Goal: Task Accomplishment & Management: Manage account settings

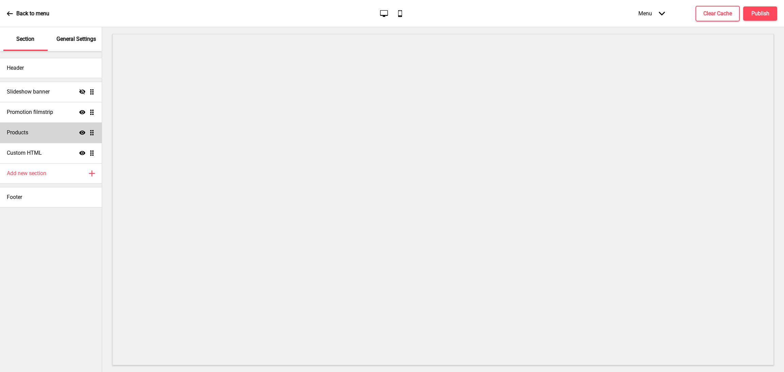
click at [80, 134] on icon at bounding box center [82, 133] width 6 height 4
click at [59, 66] on div "Header" at bounding box center [51, 68] width 102 height 20
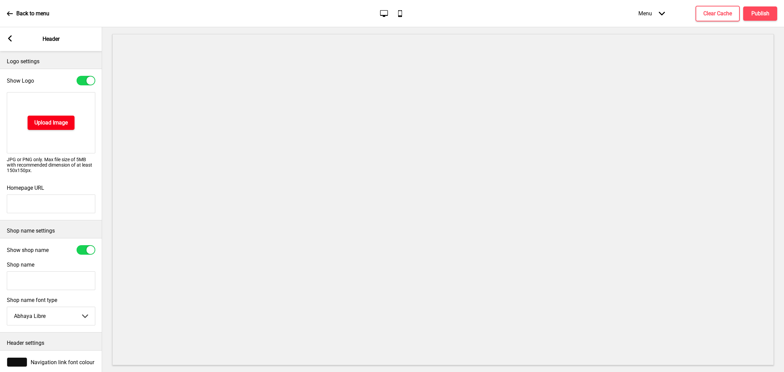
click at [59, 123] on h4 "Upload Image" at bounding box center [50, 122] width 33 height 7
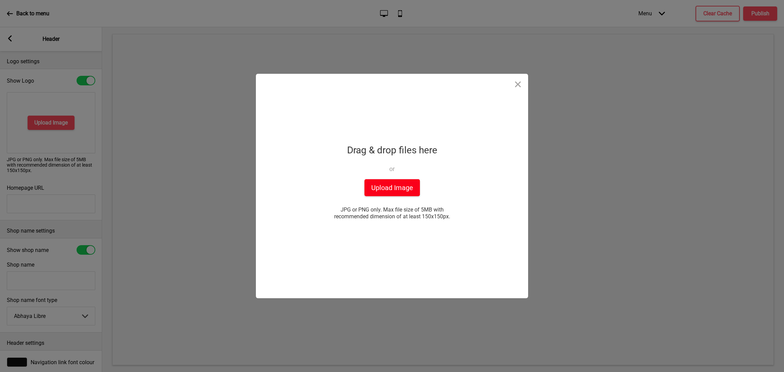
click at [394, 190] on button "Upload Image" at bounding box center [392, 187] width 55 height 17
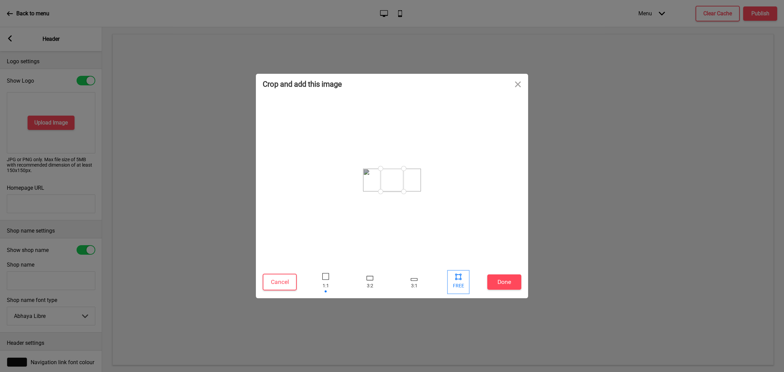
click at [459, 283] on div at bounding box center [458, 282] width 20 height 22
click at [457, 280] on div at bounding box center [458, 277] width 10 height 10
click at [463, 278] on div at bounding box center [458, 277] width 10 height 10
click at [495, 279] on button "Done" at bounding box center [504, 282] width 34 height 15
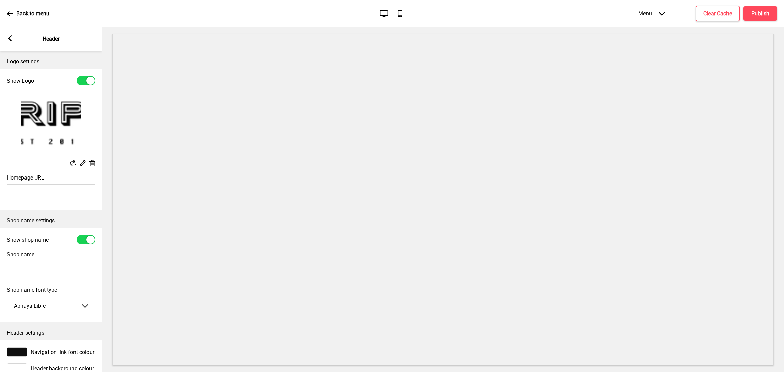
click at [92, 167] on div "Delete" at bounding box center [92, 163] width 6 height 7
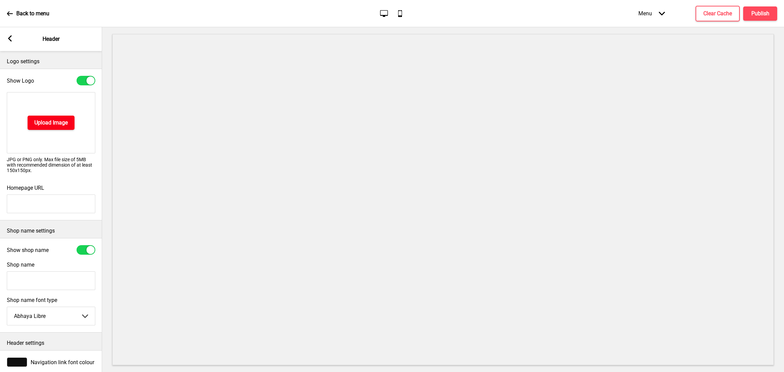
click at [60, 124] on h4 "Upload Image" at bounding box center [50, 122] width 33 height 7
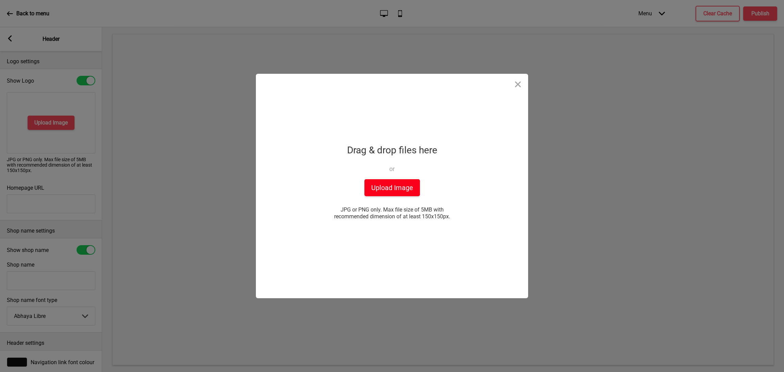
click at [403, 190] on button "Upload Image" at bounding box center [392, 187] width 55 height 17
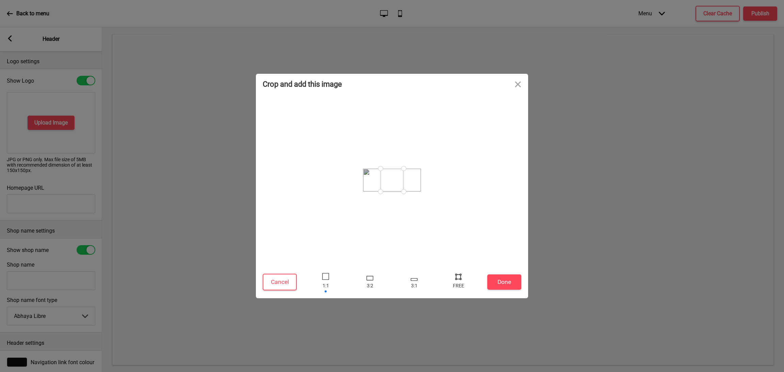
drag, startPoint x: 381, startPoint y: 171, endPoint x: 357, endPoint y: 171, distance: 23.8
click at [357, 171] on div at bounding box center [392, 180] width 259 height 165
click at [324, 287] on div at bounding box center [326, 282] width 20 height 22
click at [373, 282] on div at bounding box center [370, 282] width 20 height 22
click at [398, 282] on div at bounding box center [392, 282] width 177 height 22
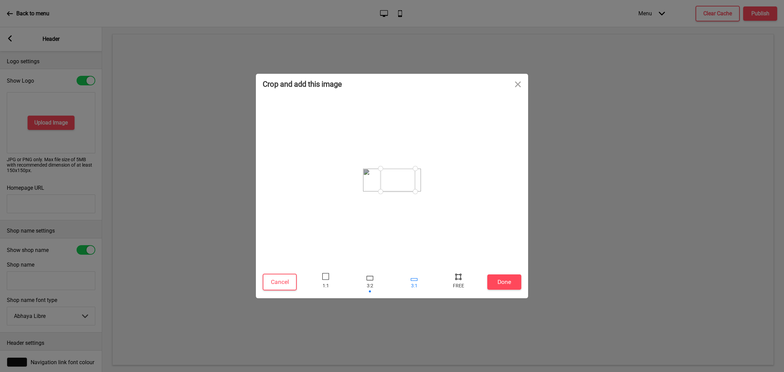
click at [412, 280] on div at bounding box center [414, 279] width 7 height 3
click at [375, 280] on div at bounding box center [370, 282] width 20 height 22
drag, startPoint x: 381, startPoint y: 190, endPoint x: 340, endPoint y: 192, distance: 41.2
click at [341, 192] on div at bounding box center [392, 180] width 259 height 165
click at [457, 282] on div at bounding box center [458, 282] width 20 height 22
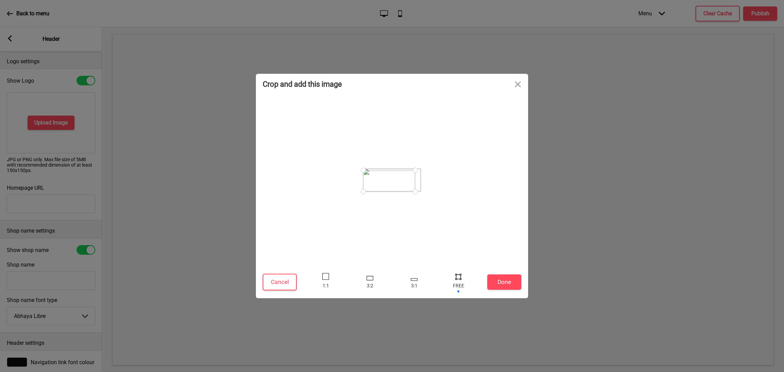
drag, startPoint x: 381, startPoint y: 171, endPoint x: 349, endPoint y: 171, distance: 32.7
click at [349, 171] on div at bounding box center [392, 180] width 259 height 165
drag, startPoint x: 412, startPoint y: 170, endPoint x: 423, endPoint y: 168, distance: 10.9
click at [423, 168] on div at bounding box center [421, 169] width 12 height 12
click at [512, 288] on button "Done" at bounding box center [504, 282] width 34 height 15
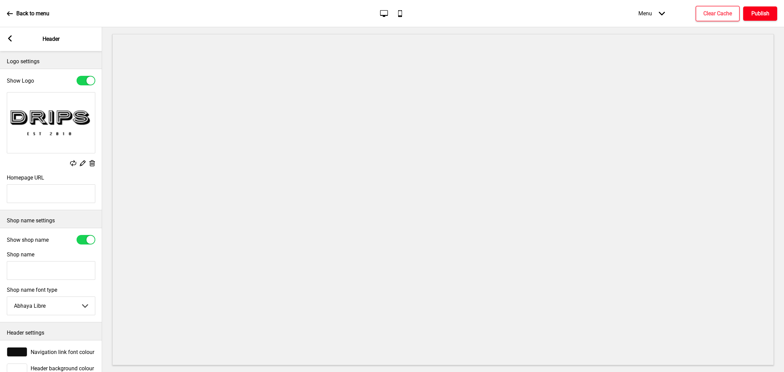
click at [765, 10] on h4 "Publish" at bounding box center [761, 13] width 18 height 7
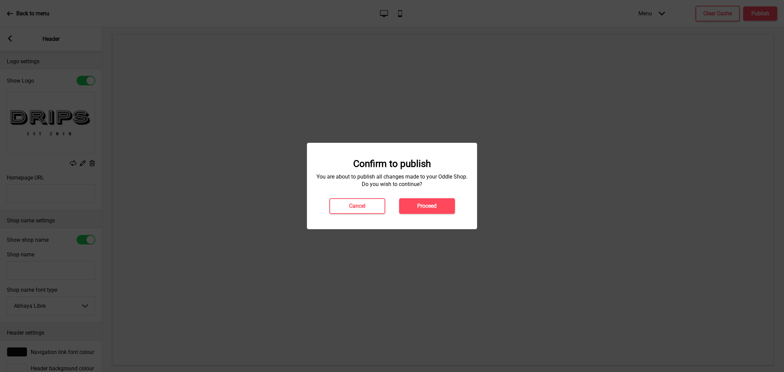
click at [441, 211] on button "Proceed" at bounding box center [427, 206] width 56 height 16
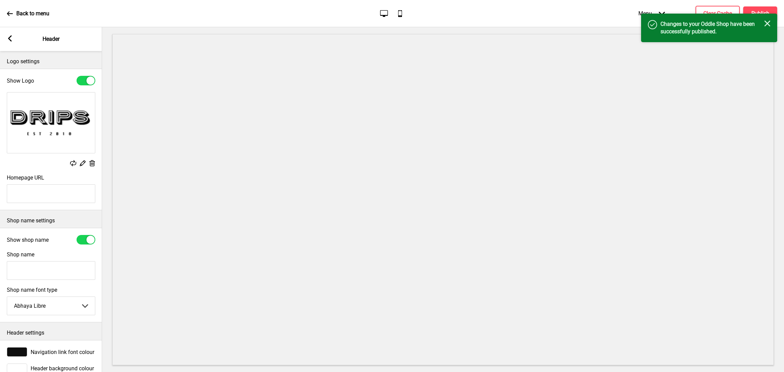
click at [770, 25] on icon "Close" at bounding box center [767, 23] width 6 height 6
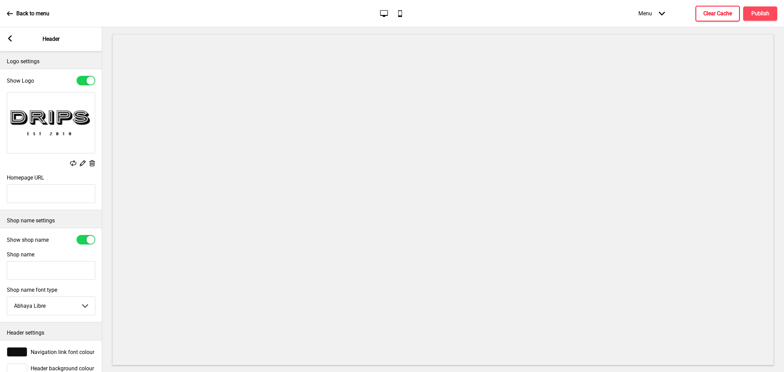
click at [727, 13] on h4 "Clear Cache" at bounding box center [718, 13] width 29 height 7
click at [9, 35] on icon "Arrow left" at bounding box center [10, 38] width 6 height 6
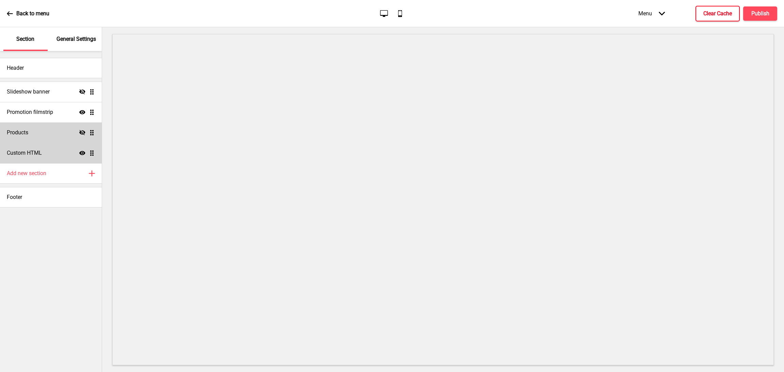
click at [67, 154] on div "Custom HTML Show Drag" at bounding box center [51, 153] width 102 height 20
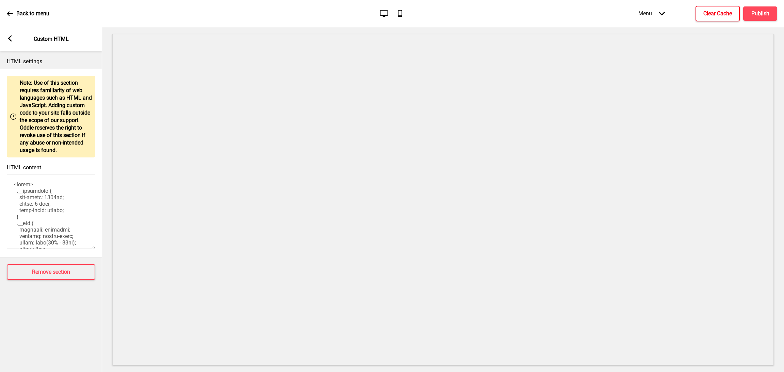
click at [11, 38] on rect at bounding box center [10, 38] width 6 height 6
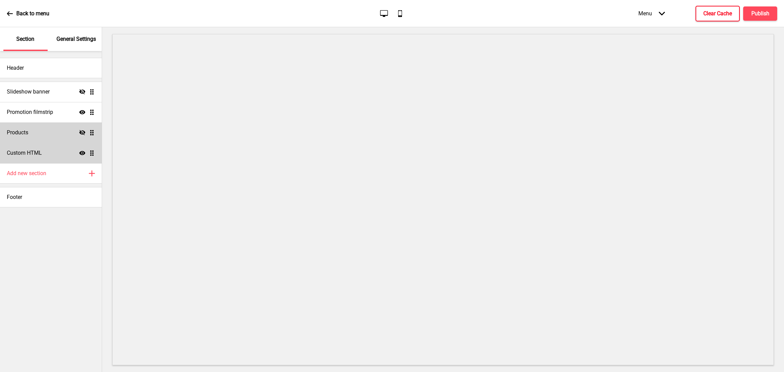
click at [55, 152] on div "Custom HTML Show Drag" at bounding box center [51, 153] width 102 height 20
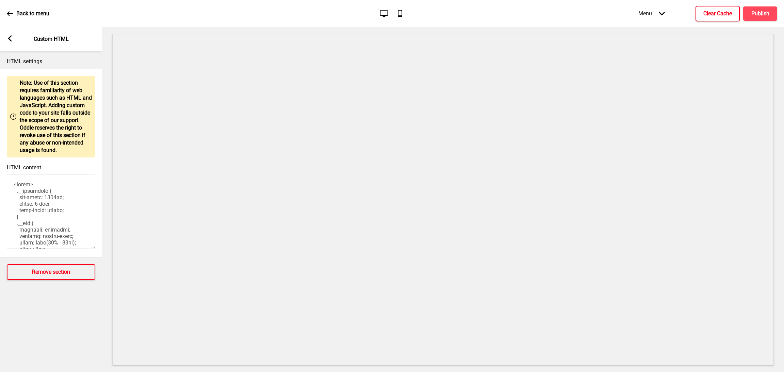
click at [63, 269] on h4 "Remove section" at bounding box center [51, 272] width 38 height 7
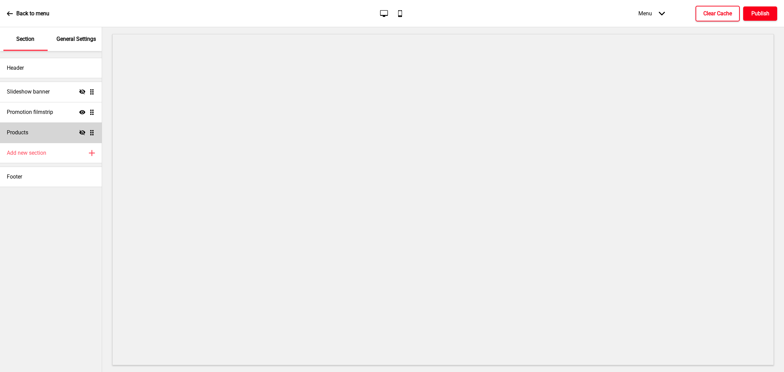
click at [767, 14] on h4 "Publish" at bounding box center [761, 13] width 18 height 7
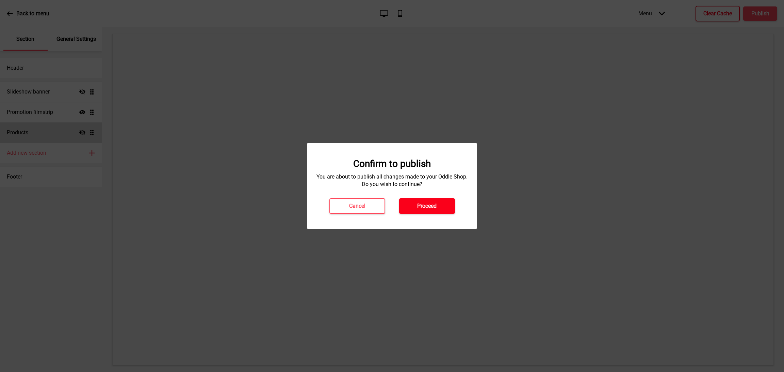
click at [438, 208] on button "Proceed" at bounding box center [427, 206] width 56 height 16
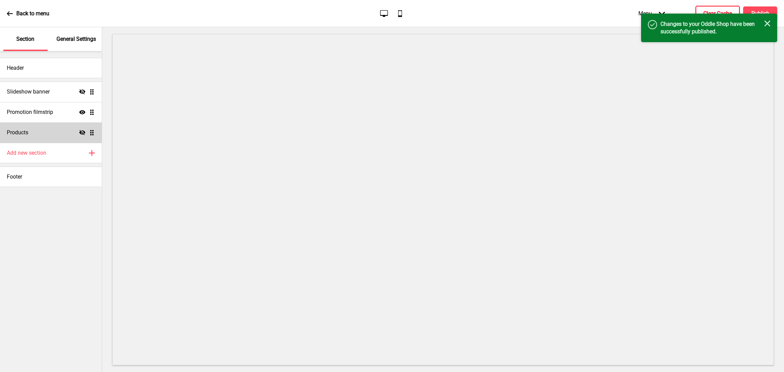
click at [770, 18] on div "Success Changes to your Oddle Shop have been successfully published. Close" at bounding box center [709, 28] width 136 height 29
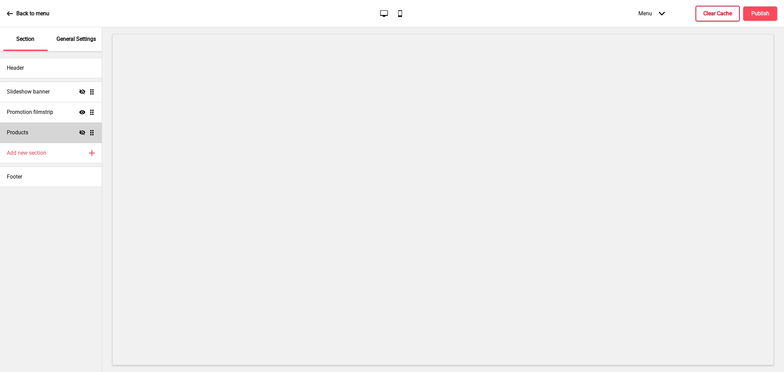
click at [732, 18] on button "Clear Cache" at bounding box center [718, 14] width 44 height 16
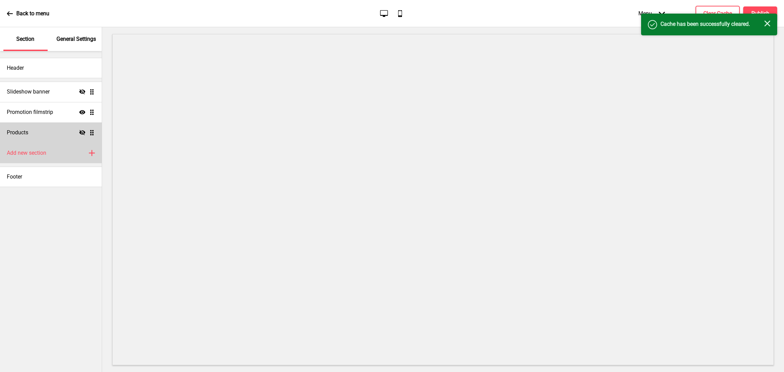
click at [38, 155] on h4 "Add new section" at bounding box center [26, 152] width 39 height 7
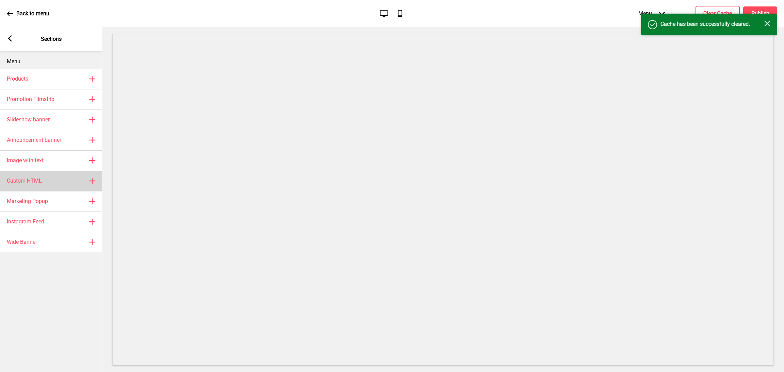
click at [55, 185] on div "Custom HTML Plus" at bounding box center [51, 181] width 102 height 20
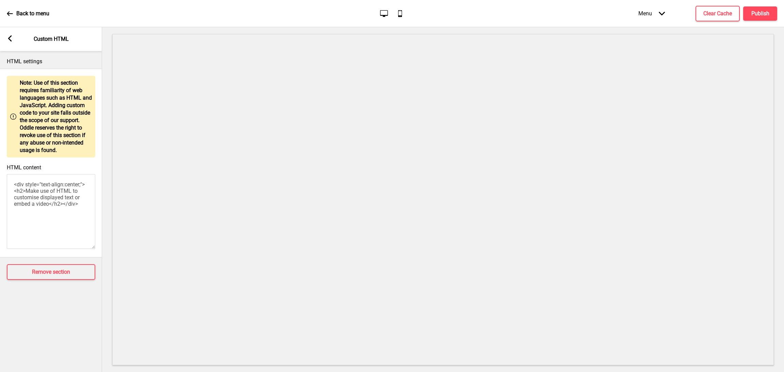
click at [64, 206] on textarea "<div style="text-align:center;"><h2>Make use of HTML to customise displayed tex…" at bounding box center [51, 211] width 88 height 75
paste textarea "<style> .__container { max-width: 1200px; margin: 0 auto; text-align: center; }…"
type textarea "<style> .__container { max-width: 1200px; margin: 0 auto; text-align: center; }…"
click at [771, 13] on button "Publish" at bounding box center [760, 13] width 34 height 14
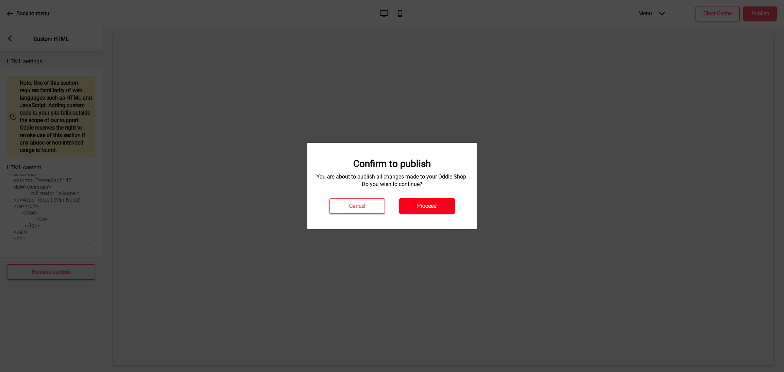
click at [432, 209] on h4 "Proceed" at bounding box center [426, 206] width 19 height 7
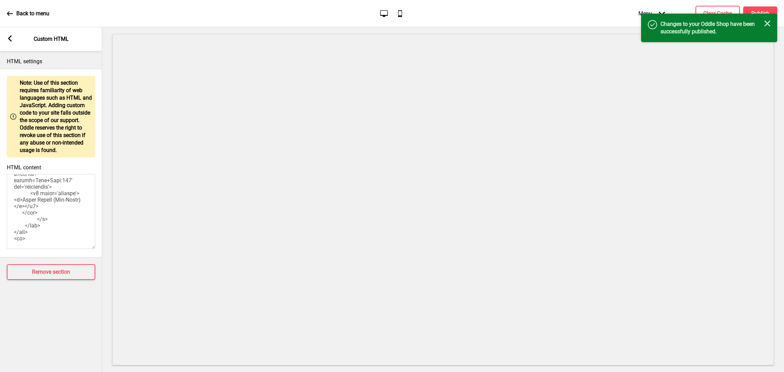
click at [767, 25] on icon "Close" at bounding box center [767, 23] width 6 height 6
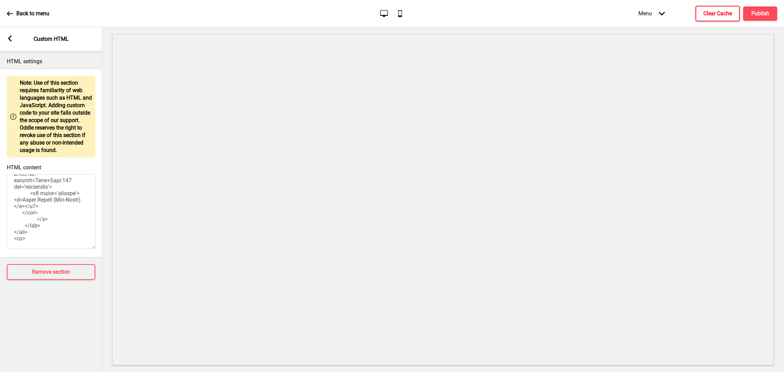
click at [716, 10] on h4 "Clear Cache" at bounding box center [718, 13] width 29 height 7
click at [13, 34] on div "Arrow left Custom HTML" at bounding box center [51, 39] width 102 height 24
click at [13, 41] on rect at bounding box center [10, 38] width 6 height 6
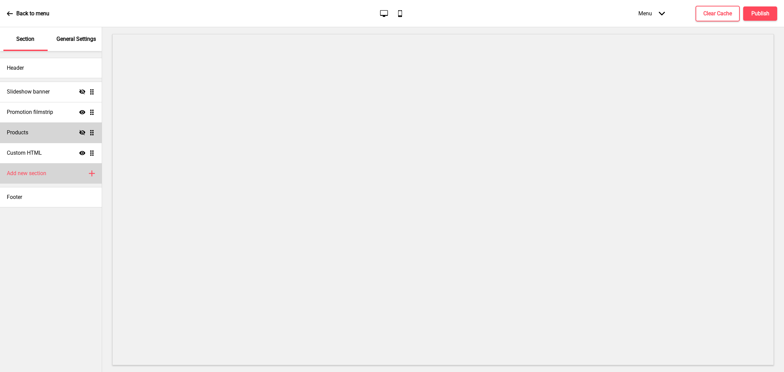
click at [90, 171] on icon "Plus" at bounding box center [92, 174] width 6 height 6
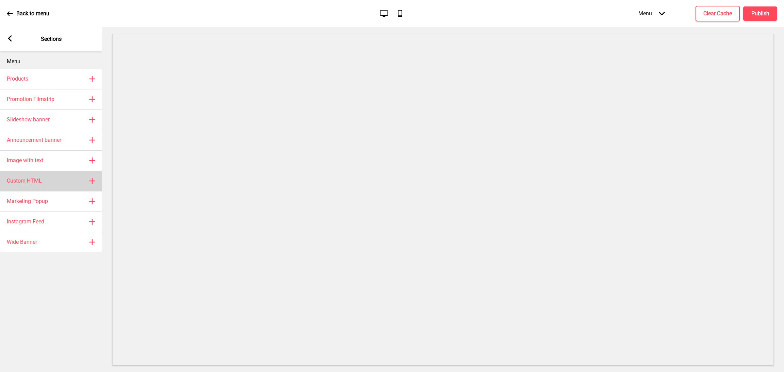
click at [73, 181] on div "Custom HTML Plus" at bounding box center [51, 181] width 102 height 20
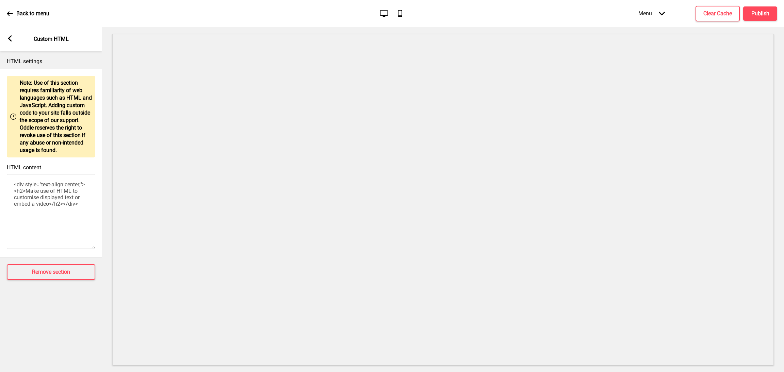
click at [60, 203] on textarea "<div style="text-align:center;"><h2>Make use of HTML to customise displayed tex…" at bounding box center [51, 211] width 88 height 75
paste textarea "<style> .__container { max-width: 1200px; margin: 0 auto; text-align: center; }…"
type textarea "<style> .__container { max-width: 1200px; margin: 0 auto; text-align: center; }…"
click at [761, 13] on h4 "Publish" at bounding box center [761, 13] width 18 height 7
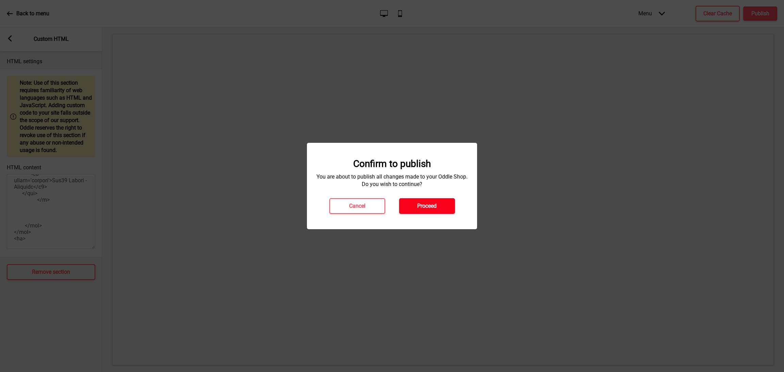
click at [428, 205] on h4 "Proceed" at bounding box center [426, 206] width 19 height 7
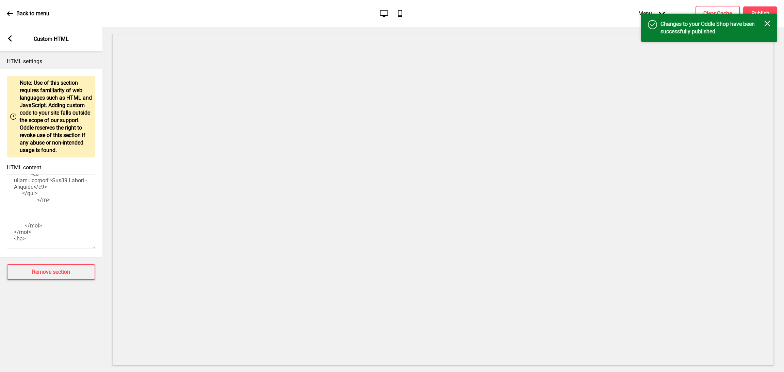
click at [767, 27] on div "Close" at bounding box center [767, 23] width 6 height 7
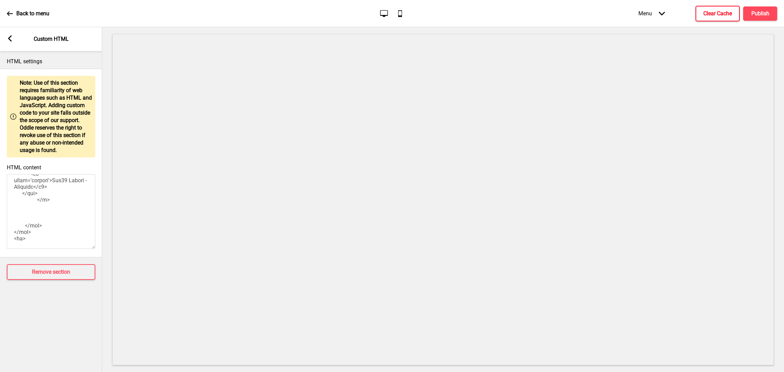
click at [726, 10] on h4 "Clear Cache" at bounding box center [718, 13] width 29 height 7
click at [5, 41] on div "Arrow left Custom HTML" at bounding box center [51, 39] width 102 height 24
click at [12, 39] on rect at bounding box center [10, 38] width 6 height 6
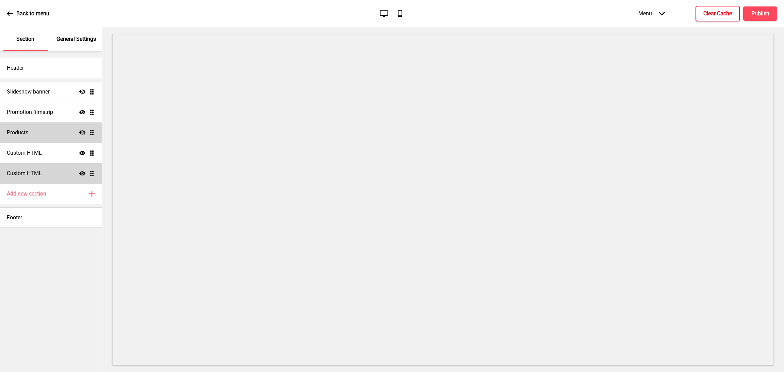
click at [78, 175] on div "Custom HTML Show Drag" at bounding box center [51, 173] width 102 height 20
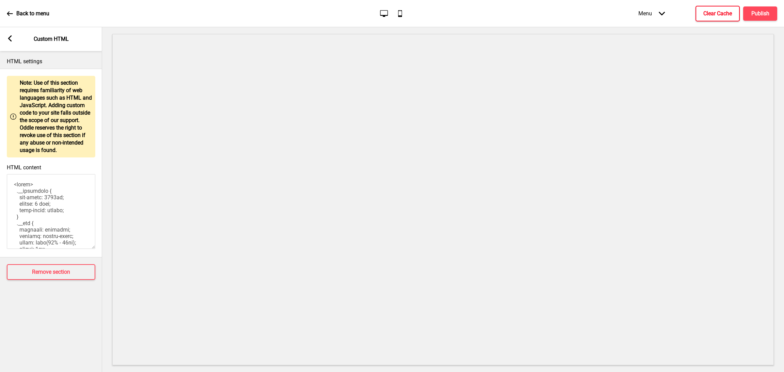
drag, startPoint x: 7, startPoint y: 37, endPoint x: 16, endPoint y: 50, distance: 15.0
click at [7, 37] on rect at bounding box center [10, 38] width 6 height 6
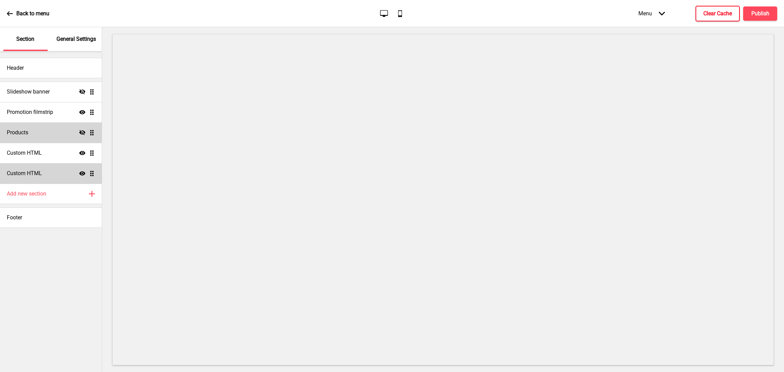
click at [83, 176] on icon "Show" at bounding box center [82, 174] width 6 height 6
click at [761, 14] on h4 "Publish" at bounding box center [761, 13] width 18 height 7
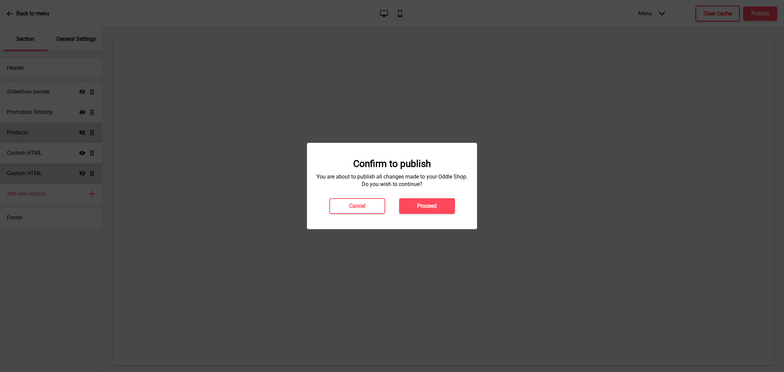
click at [419, 204] on h4 "Proceed" at bounding box center [426, 206] width 19 height 7
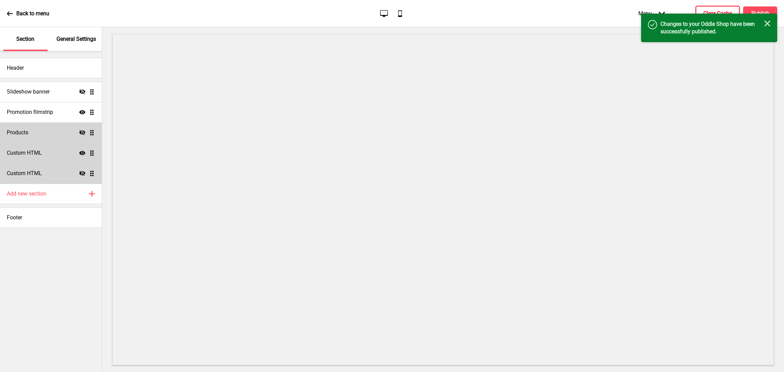
click at [81, 155] on icon "Show" at bounding box center [82, 153] width 6 height 6
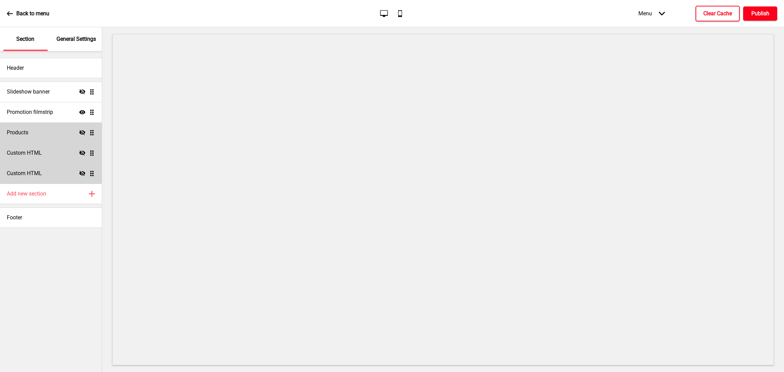
click at [753, 17] on button "Publish" at bounding box center [760, 13] width 34 height 14
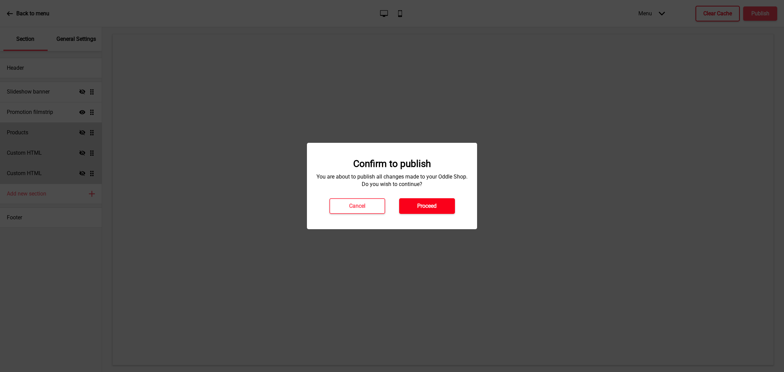
click at [439, 201] on button "Proceed" at bounding box center [427, 206] width 56 height 16
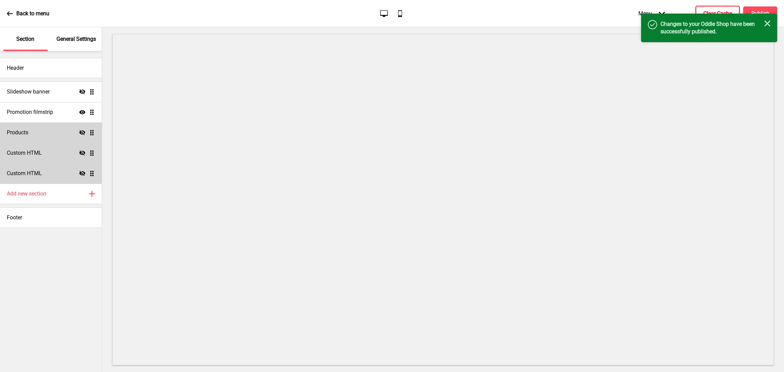
click at [44, 171] on div "Custom HTML Hide Drag" at bounding box center [51, 173] width 102 height 20
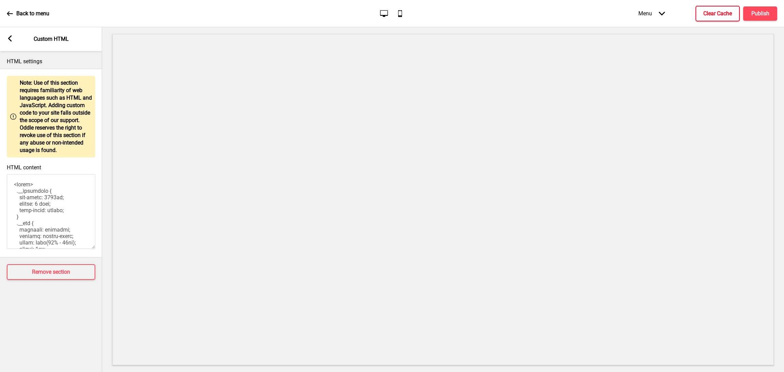
click at [12, 38] on rect at bounding box center [10, 38] width 6 height 6
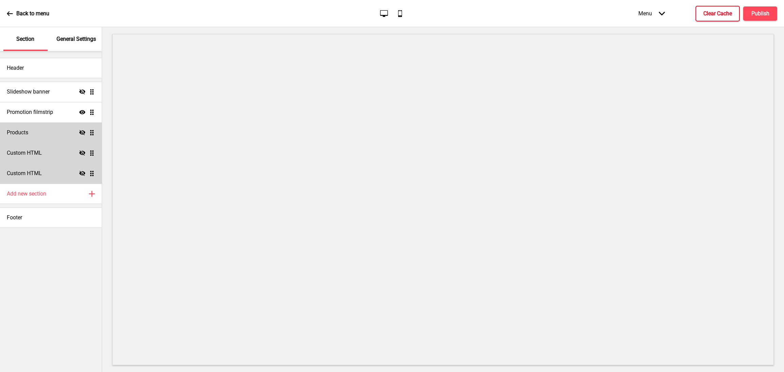
click at [52, 174] on div "Custom HTML Hide Drag" at bounding box center [51, 173] width 102 height 20
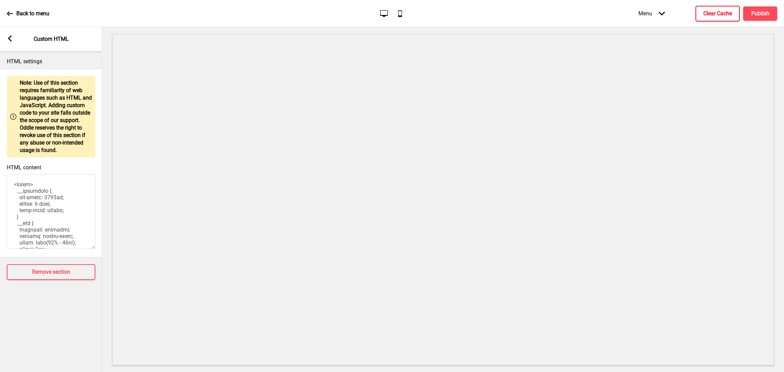
click at [2, 205] on div "HTML content" at bounding box center [51, 207] width 102 height 93
click at [29, 204] on textarea "HTML content" at bounding box center [51, 211] width 88 height 75
paste textarea "<style> .__container { max-width: 1200px; margin: 0 auto; text-align: center; }…"
type textarea "<style> .__container { max-width: 1200px; margin: 0 auto; text-align: center; }…"
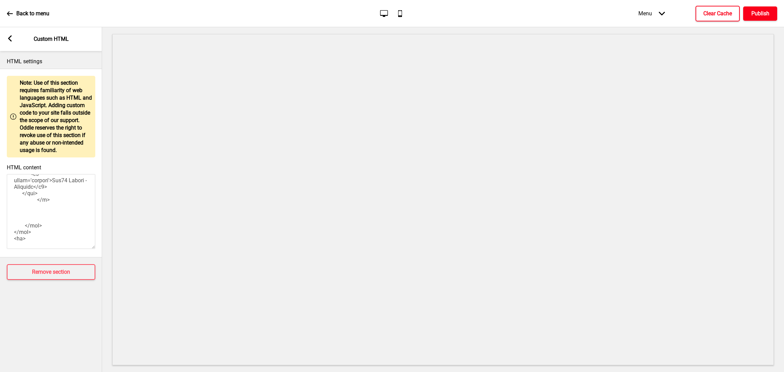
click at [755, 15] on h4 "Publish" at bounding box center [761, 13] width 18 height 7
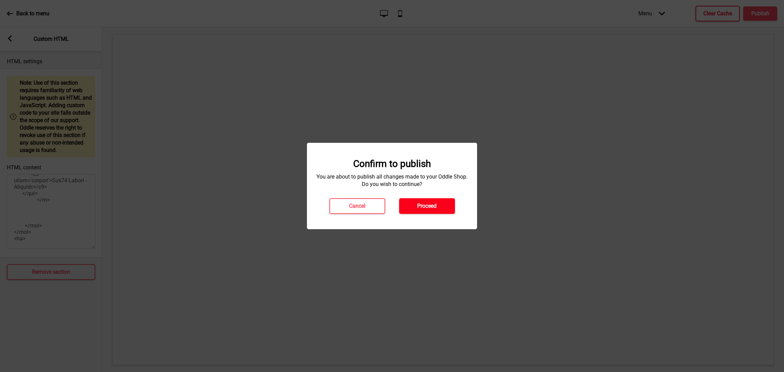
click at [445, 203] on button "Proceed" at bounding box center [427, 206] width 56 height 16
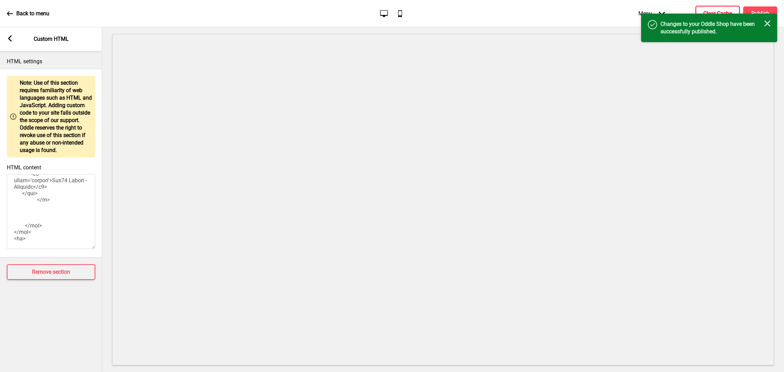
click at [769, 20] on icon "Close" at bounding box center [767, 23] width 6 height 6
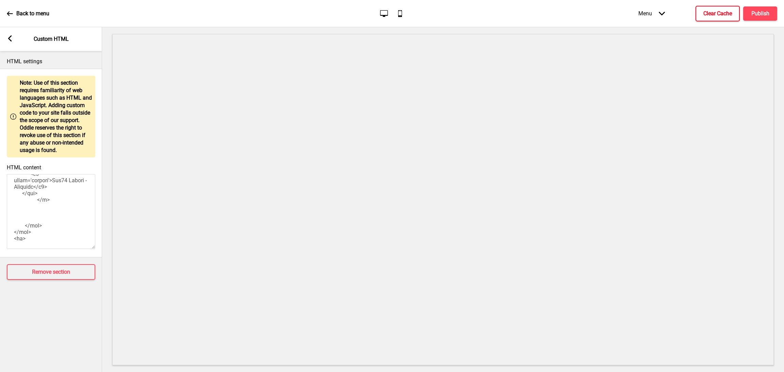
click at [5, 43] on div "Arrow left Custom HTML" at bounding box center [51, 39] width 102 height 24
click at [7, 39] on rect at bounding box center [10, 38] width 6 height 6
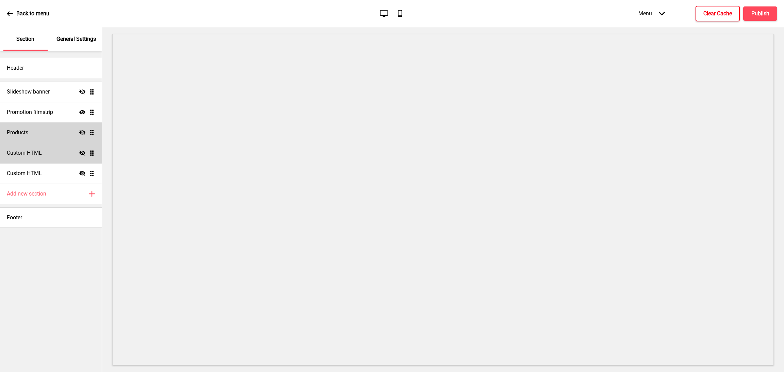
click at [80, 174] on icon at bounding box center [82, 173] width 6 height 5
click at [753, 14] on h4 "Publish" at bounding box center [761, 13] width 18 height 7
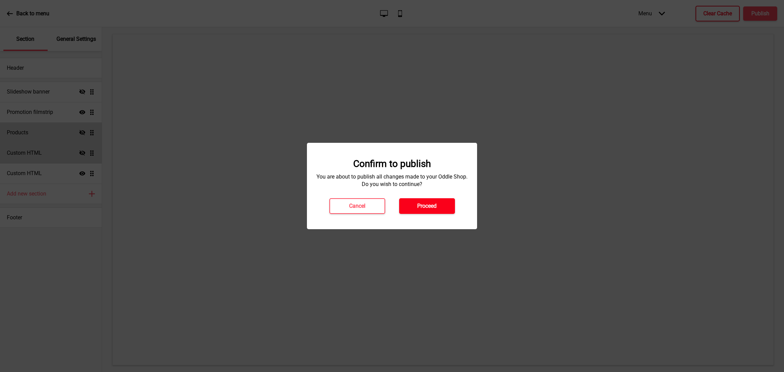
click at [436, 206] on h4 "Proceed" at bounding box center [426, 206] width 19 height 7
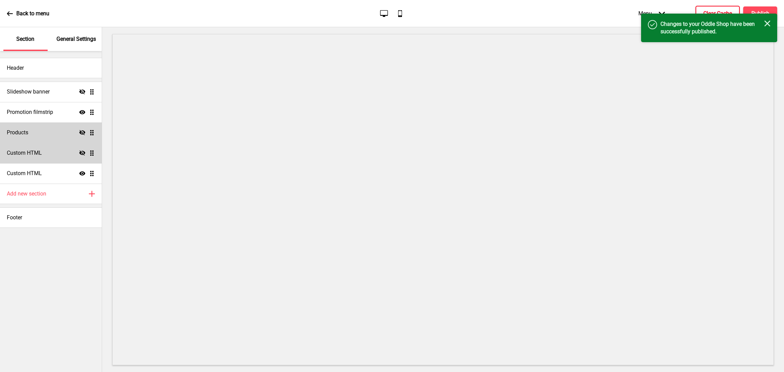
click at [762, 28] on h4 "Changes to your Oddle Shop have been successfully published." at bounding box center [713, 27] width 104 height 15
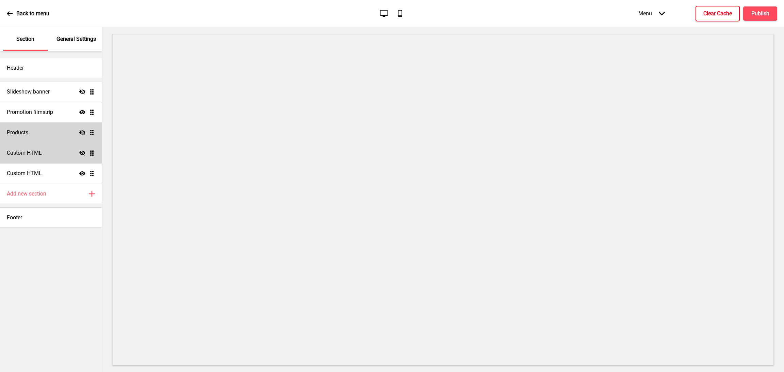
click at [728, 10] on h4 "Clear Cache" at bounding box center [718, 13] width 29 height 7
click at [42, 174] on div "Custom HTML Show Drag" at bounding box center [51, 173] width 102 height 20
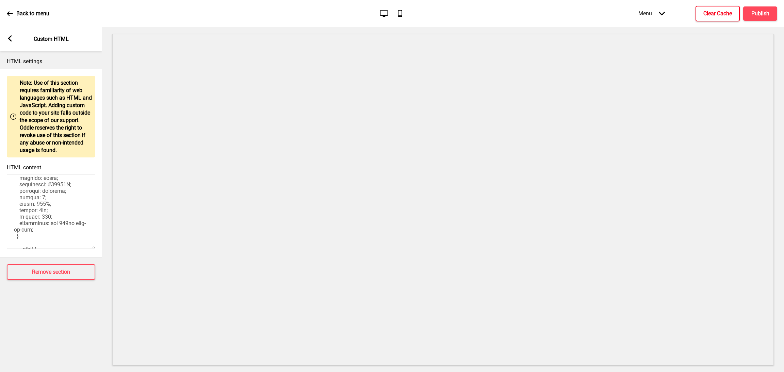
scroll to position [245, 0]
click at [95, 234] on textarea "HTML content" at bounding box center [51, 211] width 88 height 75
drag, startPoint x: 28, startPoint y: 192, endPoint x: 19, endPoint y: 205, distance: 16.0
click at [19, 205] on textarea "HTML content" at bounding box center [51, 211] width 88 height 75
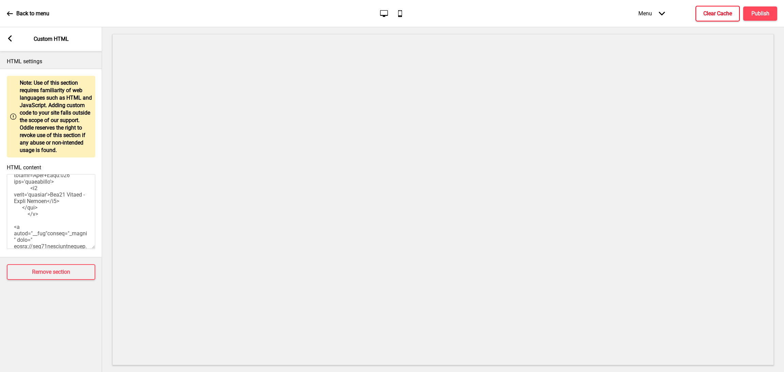
paste textarea "[URL][DOMAIN_NAME]"
drag, startPoint x: 54, startPoint y: 206, endPoint x: 30, endPoint y: 222, distance: 28.3
click at [30, 222] on textarea "HTML content" at bounding box center [51, 211] width 88 height 75
paste textarea "Drips Bakery (Same-day Order)"
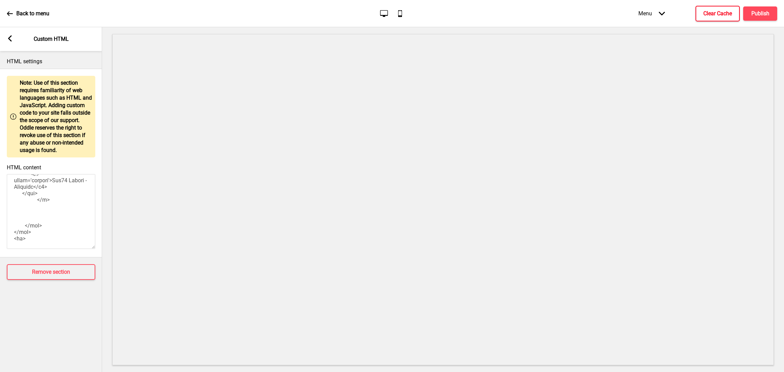
scroll to position [912, 0]
drag, startPoint x: 14, startPoint y: 191, endPoint x: 61, endPoint y: 196, distance: 47.2
click at [61, 196] on textarea "HTML content" at bounding box center [51, 211] width 88 height 75
paste textarea "[DOMAIN_NAME]"
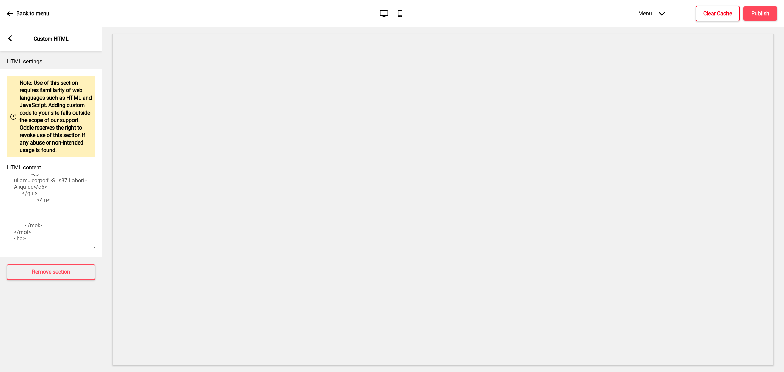
click at [60, 192] on textarea "HTML content" at bounding box center [51, 211] width 88 height 75
drag, startPoint x: 53, startPoint y: 188, endPoint x: 58, endPoint y: 194, distance: 8.3
click at [58, 194] on textarea "HTML content" at bounding box center [51, 211] width 88 height 75
paste textarea "Drips Bakery (Pre-Order)"
type textarea "<style> .__container { max-width: 1200px; margin: 0 auto; text-align: center; }…"
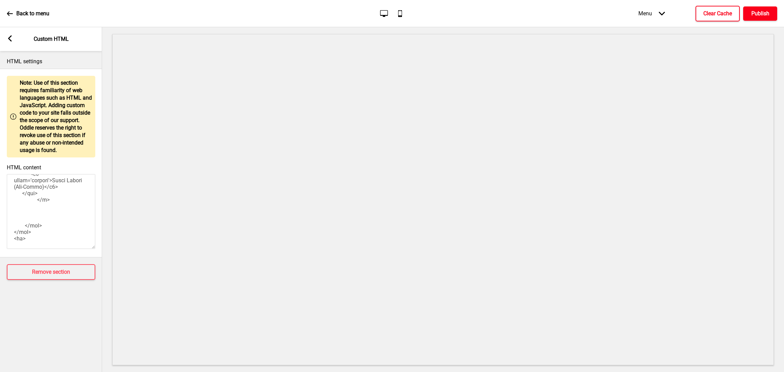
click at [763, 12] on h4 "Publish" at bounding box center [761, 13] width 18 height 7
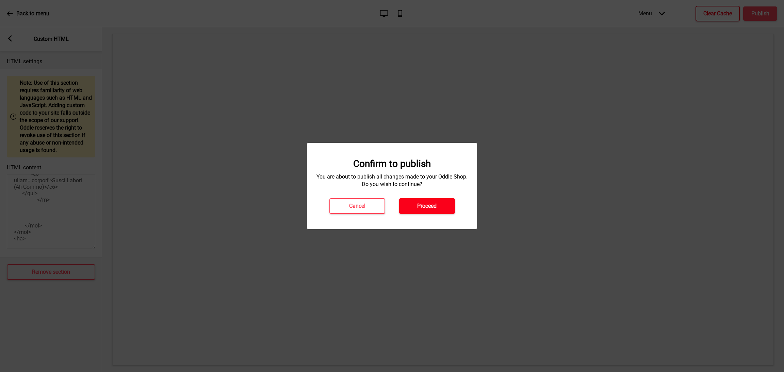
click at [438, 204] on button "Proceed" at bounding box center [427, 206] width 56 height 16
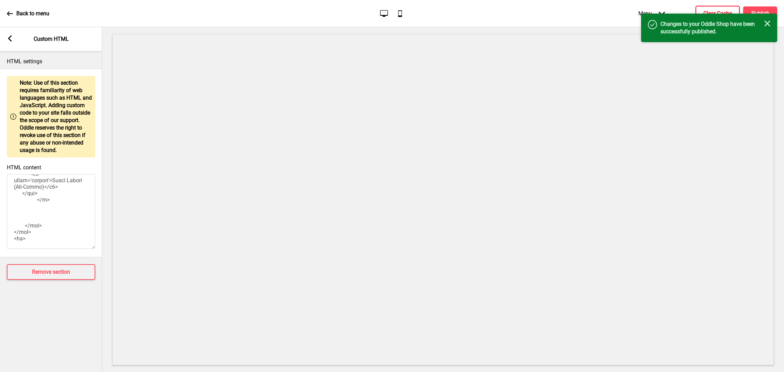
click at [773, 14] on div "Success Changes to your Oddle Shop have been successfully published. Close" at bounding box center [709, 28] width 136 height 29
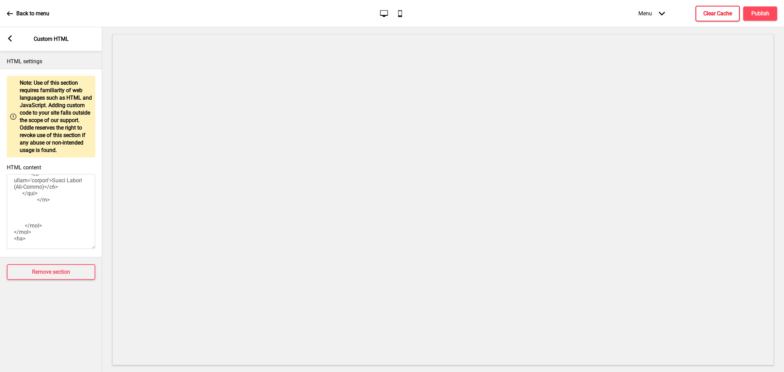
click at [727, 15] on h4 "Clear Cache" at bounding box center [718, 13] width 29 height 7
click at [763, 10] on h4 "Publish" at bounding box center [761, 13] width 18 height 7
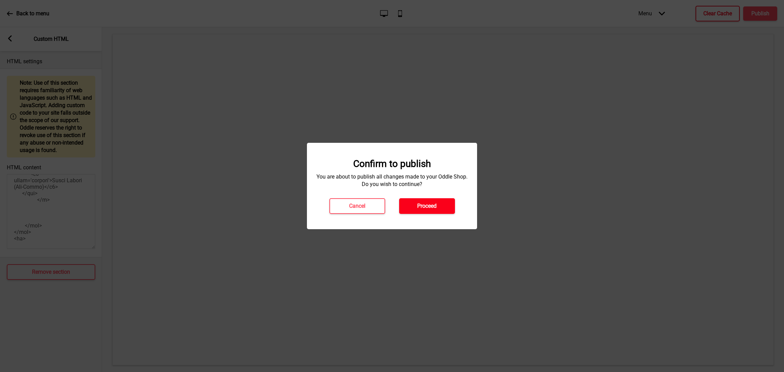
click at [429, 207] on h4 "Proceed" at bounding box center [426, 206] width 19 height 7
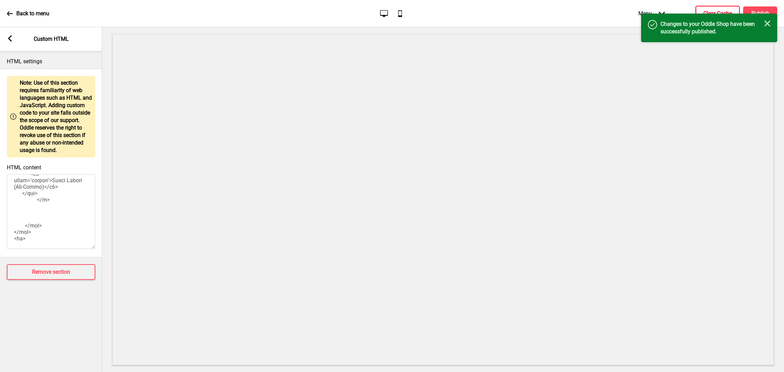
click at [763, 25] on h4 "Changes to your Oddle Shop have been successfully published." at bounding box center [713, 27] width 104 height 15
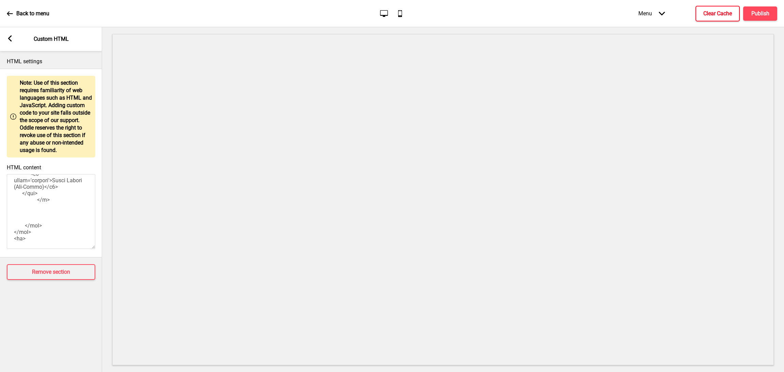
click at [722, 15] on h4 "Clear Cache" at bounding box center [718, 13] width 29 height 7
click at [9, 38] on icon at bounding box center [10, 38] width 4 height 6
